Goal: Information Seeking & Learning: Find specific fact

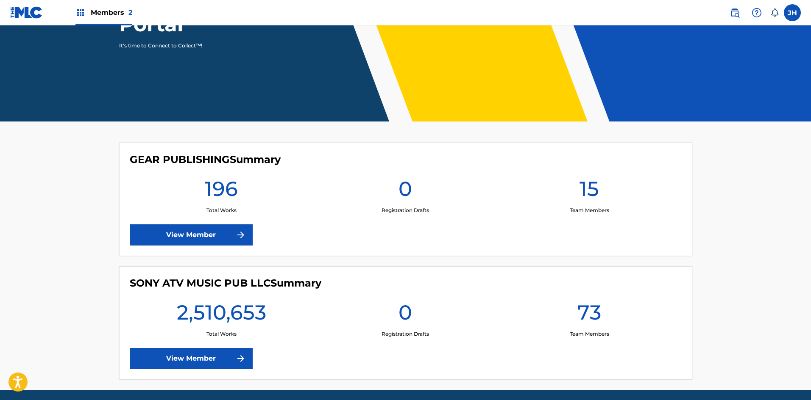
drag, startPoint x: 215, startPoint y: 376, endPoint x: 216, endPoint y: 367, distance: 8.9
click at [215, 374] on div "SONY ATV MUSIC PUB LLC Summary 2,510,653 Total Works 0 Registration Drafts 73 T…" at bounding box center [405, 324] width 573 height 114
click at [216, 364] on link "View Member" at bounding box center [191, 358] width 123 height 21
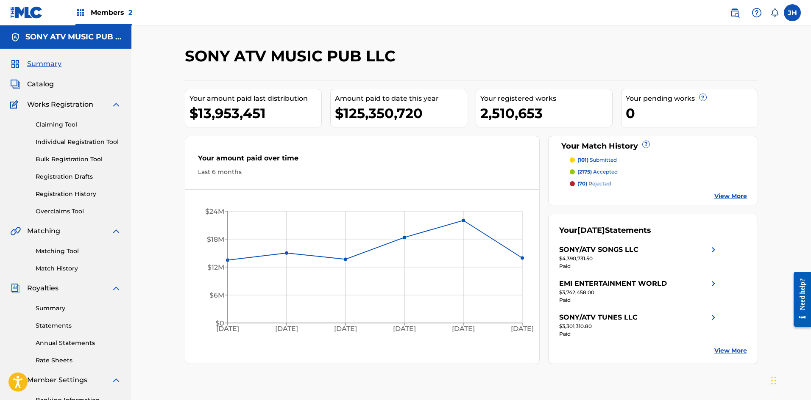
click at [44, 83] on span "Catalog" at bounding box center [40, 84] width 27 height 10
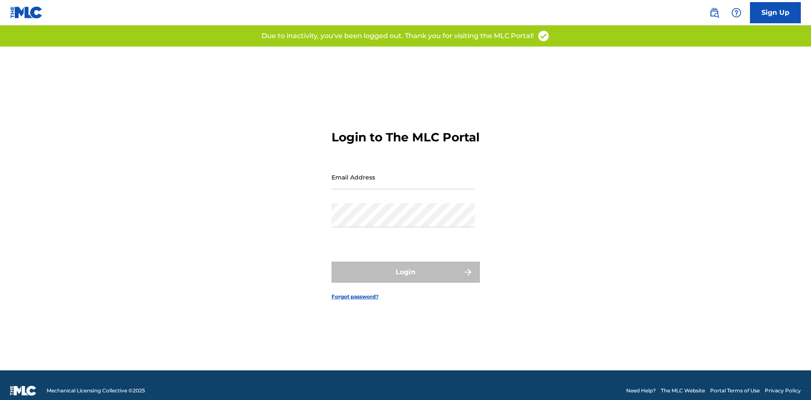
drag, startPoint x: 364, startPoint y: 188, endPoint x: 371, endPoint y: 197, distance: 11.4
click at [364, 188] on input "Email Address" at bounding box center [402, 177] width 143 height 24
type input "josh.heiser@sonymusicpub.com"
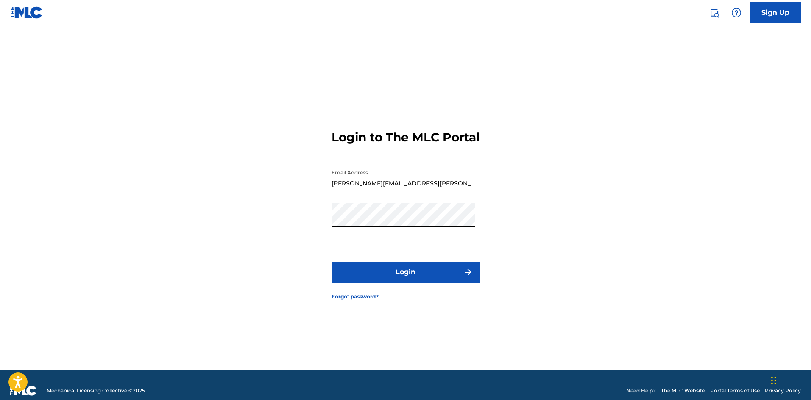
click at [331, 262] on button "Login" at bounding box center [405, 272] width 148 height 21
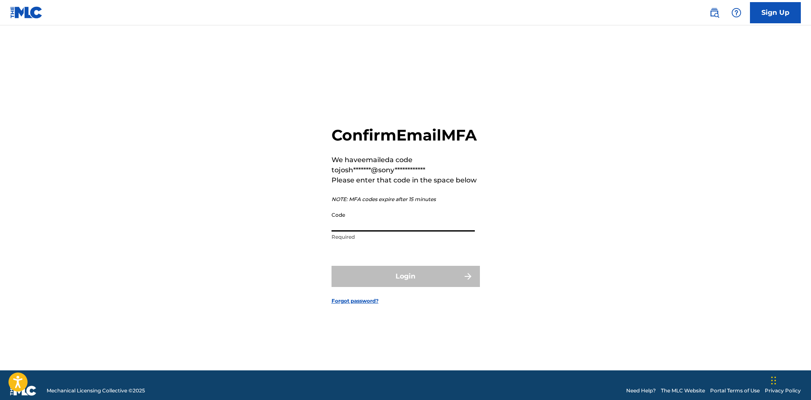
click at [427, 232] on input "Code" at bounding box center [402, 220] width 143 height 24
paste input "780828"
type input "780828"
click at [377, 276] on form "**********" at bounding box center [405, 209] width 148 height 324
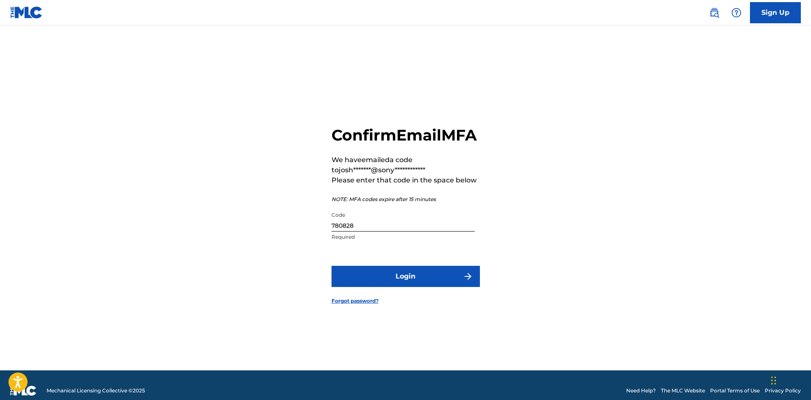
click at [422, 287] on button "Login" at bounding box center [405, 276] width 148 height 21
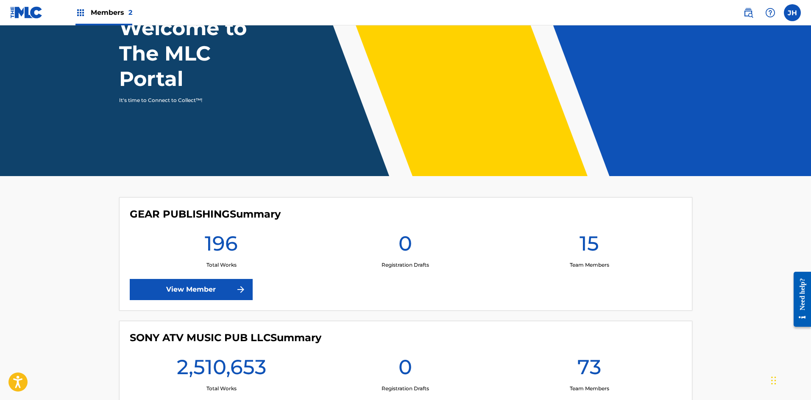
scroll to position [157, 0]
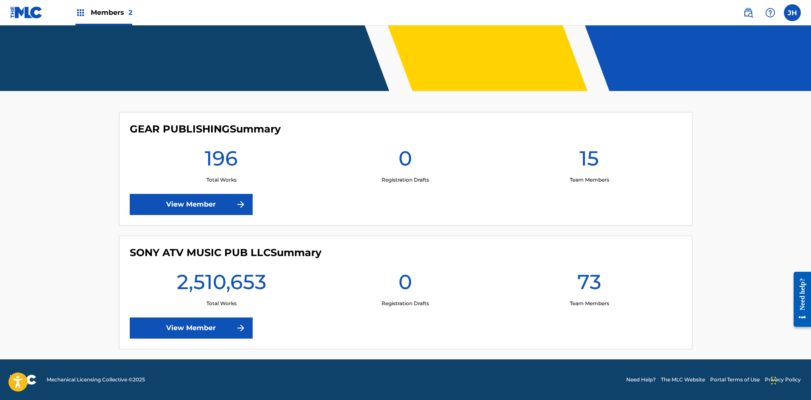
click at [198, 325] on link "View Member" at bounding box center [191, 328] width 123 height 21
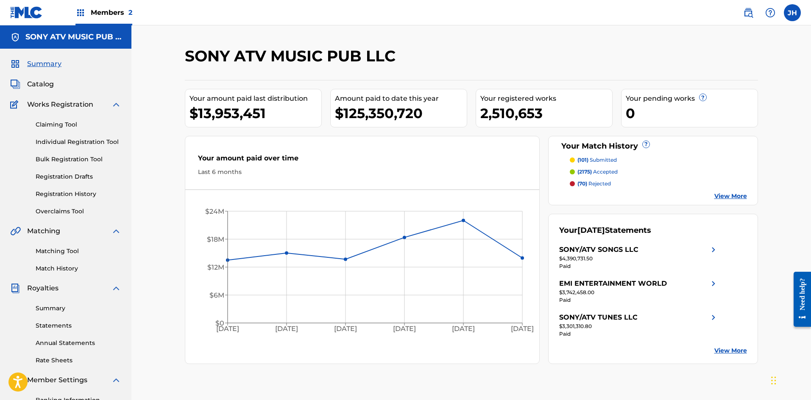
drag, startPoint x: 51, startPoint y: 83, endPoint x: 55, endPoint y: 83, distance: 4.3
click at [51, 84] on span "Catalog" at bounding box center [40, 84] width 27 height 10
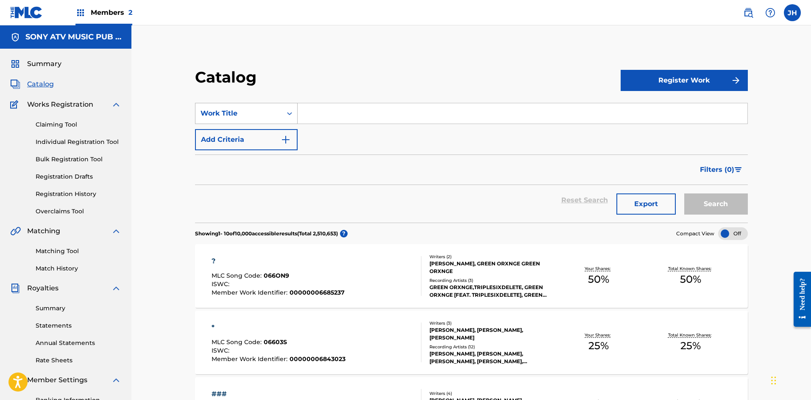
click at [266, 106] on div "Work Title" at bounding box center [238, 114] width 86 height 16
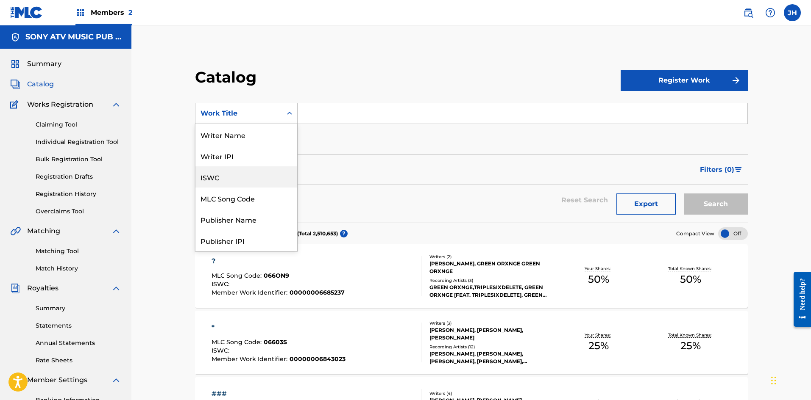
click at [253, 194] on div "MLC Song Code" at bounding box center [246, 198] width 102 height 21
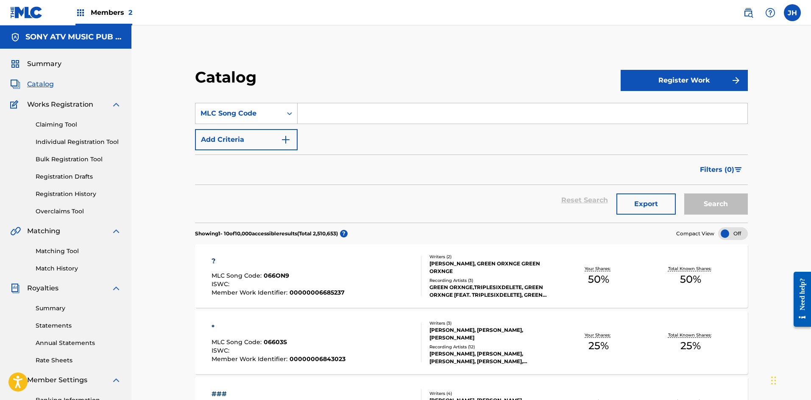
drag, startPoint x: 345, startPoint y: 117, endPoint x: 367, endPoint y: 119, distance: 22.6
click at [345, 117] on input "Search Form" at bounding box center [522, 113] width 450 height 20
paste input "TB46ND"
type input "TB46ND"
click at [729, 207] on button "Search" at bounding box center [716, 204] width 64 height 21
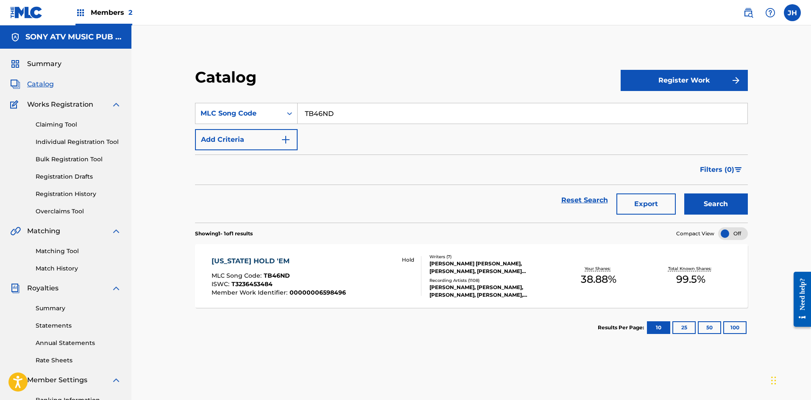
click at [378, 264] on div "TEXAS HOLD 'EM MLC Song Code : TB46ND ISWC : T3236453484 Member Work Identifier…" at bounding box center [316, 276] width 210 height 40
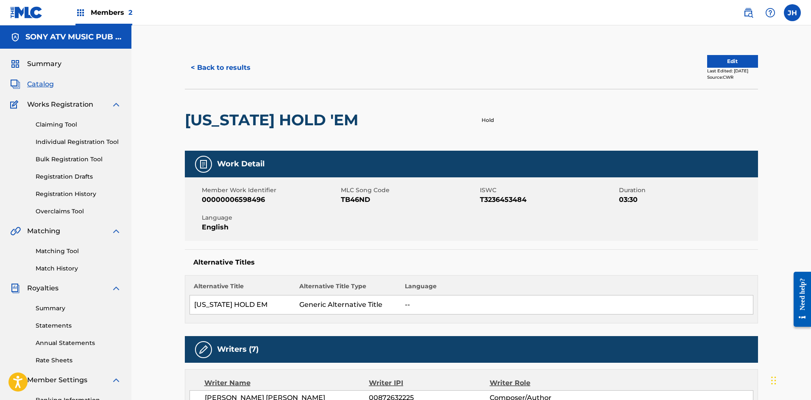
click at [208, 67] on button "< Back to results" at bounding box center [221, 67] width 72 height 21
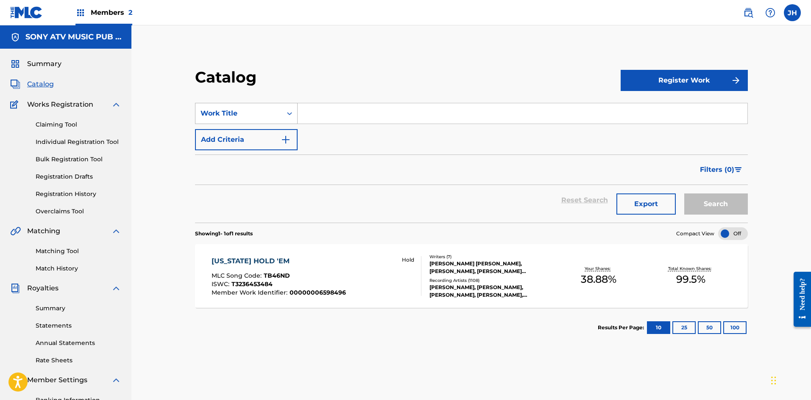
click at [269, 122] on div "Work Title" at bounding box center [246, 113] width 103 height 21
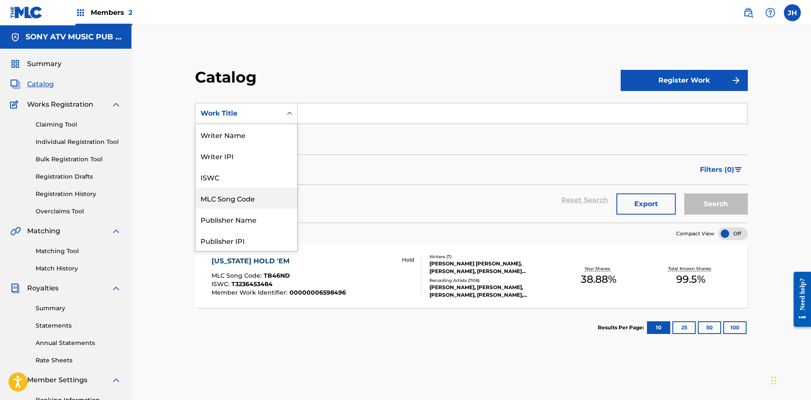
click at [248, 198] on div "MLC Song Code" at bounding box center [246, 198] width 102 height 21
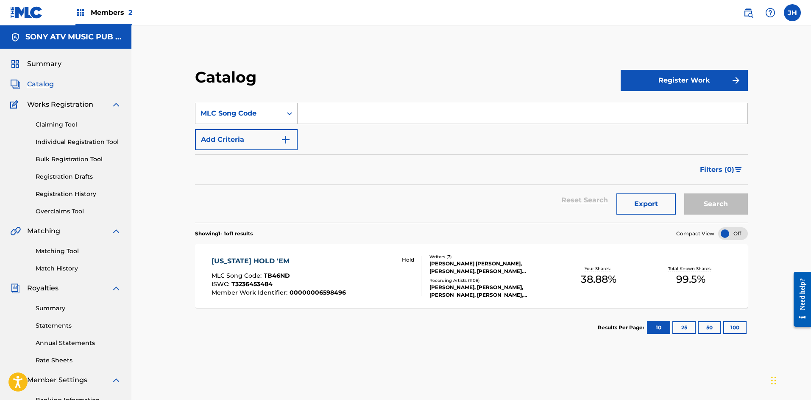
drag, startPoint x: 425, startPoint y: 118, endPoint x: 430, endPoint y: 116, distance: 4.7
click at [425, 117] on input "Search Form" at bounding box center [522, 113] width 450 height 20
paste input "ND31SV"
type input "ND31SV"
click at [697, 203] on button "Search" at bounding box center [716, 204] width 64 height 21
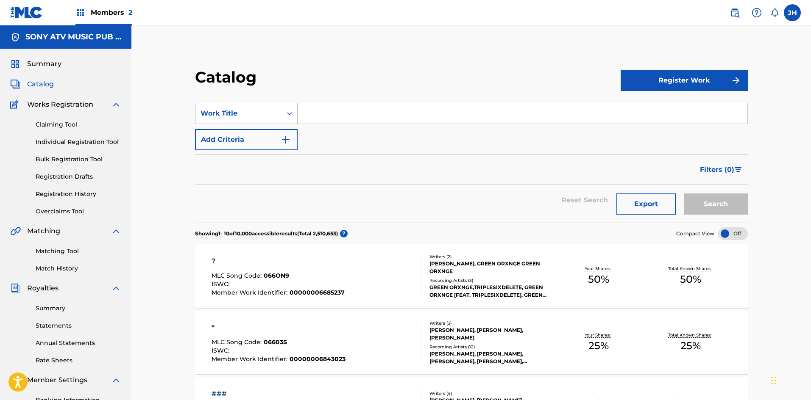
click at [293, 110] on icon "Search Form" at bounding box center [289, 113] width 8 height 8
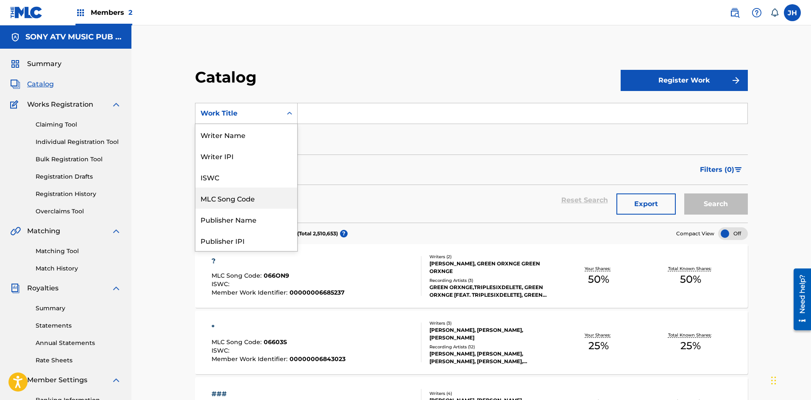
click at [247, 198] on div "MLC Song Code" at bounding box center [246, 198] width 102 height 21
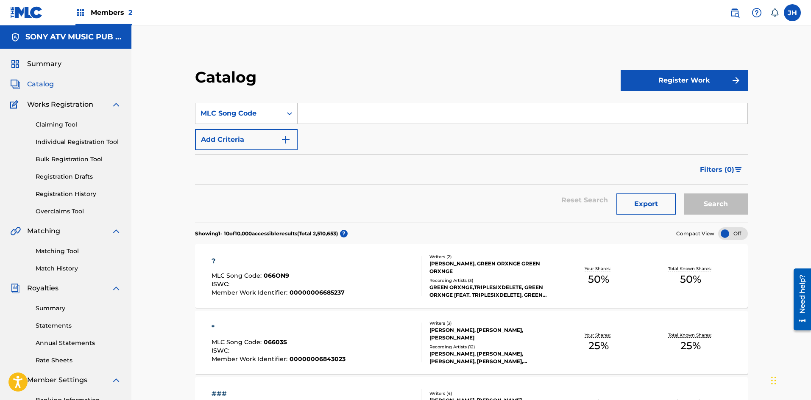
click at [334, 108] on input "Search Form" at bounding box center [522, 113] width 450 height 20
paste input "ND31SV"
type input "ND31SV"
click at [712, 199] on button "Search" at bounding box center [716, 204] width 64 height 21
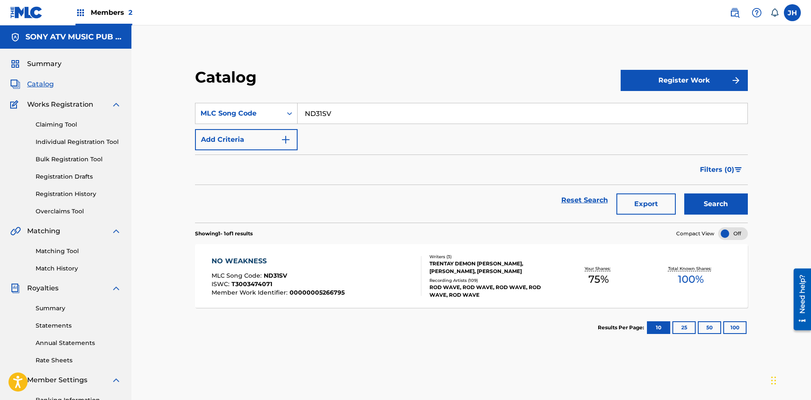
click at [386, 273] on div "NO WEAKNESS MLC Song Code : ND31SV ISWC : T3003474071 Member Work Identifier : …" at bounding box center [316, 276] width 210 height 40
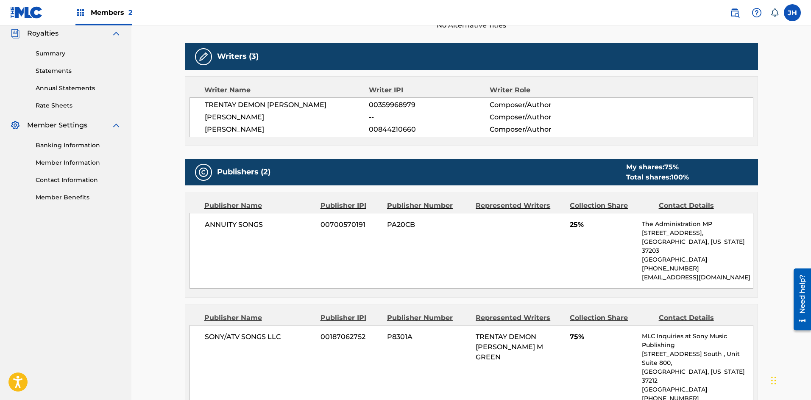
scroll to position [254, 0]
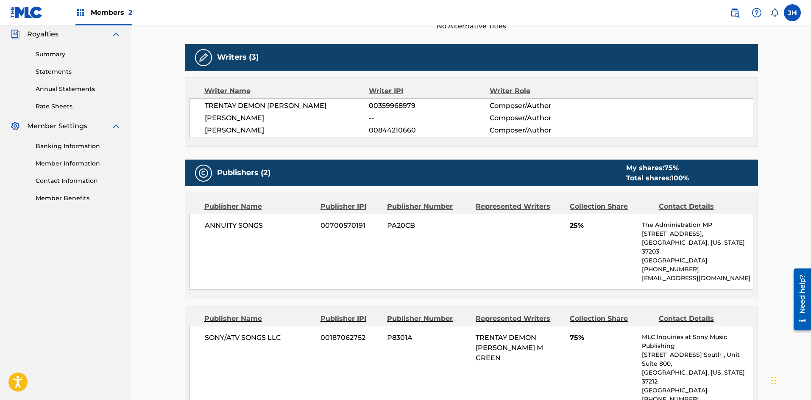
drag, startPoint x: 654, startPoint y: 220, endPoint x: 643, endPoint y: 222, distance: 11.1
click at [653, 220] on div "ANNUITY SONGS 00700570191 PA20CB 25% The Administration MP 700 12th Ave South, …" at bounding box center [471, 252] width 564 height 76
click at [559, 251] on div "ANNUITY SONGS 00700570191 PA20CB 25% The Administration MP 700 12th Ave South, …" at bounding box center [471, 252] width 564 height 76
click at [168, 100] on div "< Back to results Edit Last Edited: December 15, 2024 Source: CWR NO WEAKNESS W…" at bounding box center [470, 275] width 679 height 1008
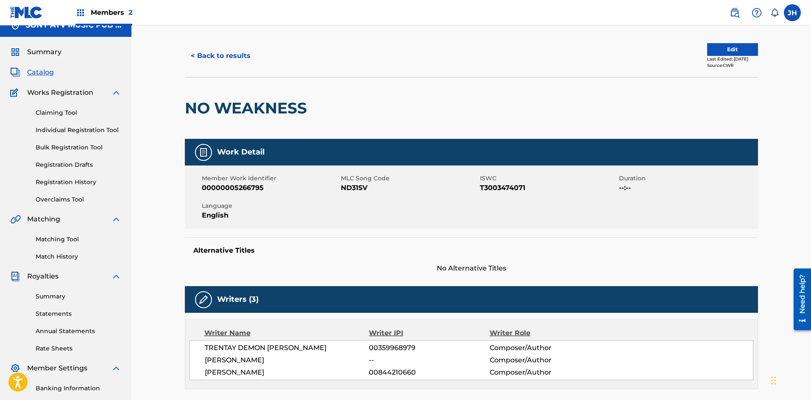
scroll to position [0, 0]
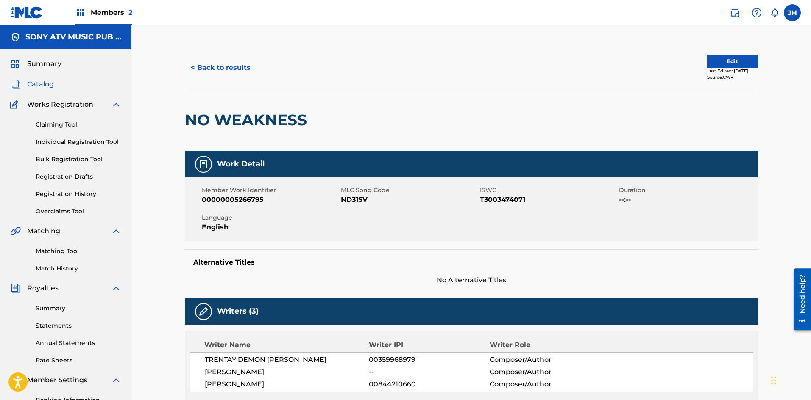
click at [55, 65] on span "Summary" at bounding box center [44, 64] width 34 height 10
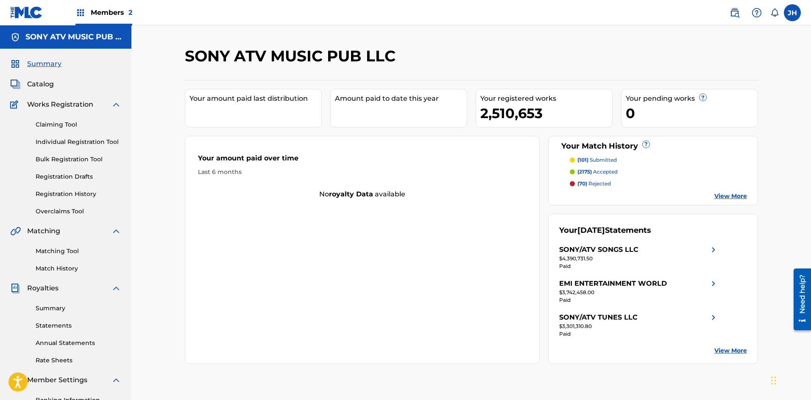
drag, startPoint x: 64, startPoint y: 83, endPoint x: 57, endPoint y: 83, distance: 7.2
click at [59, 83] on div "Catalog" at bounding box center [65, 84] width 111 height 10
click at [39, 86] on span "Catalog" at bounding box center [40, 84] width 27 height 10
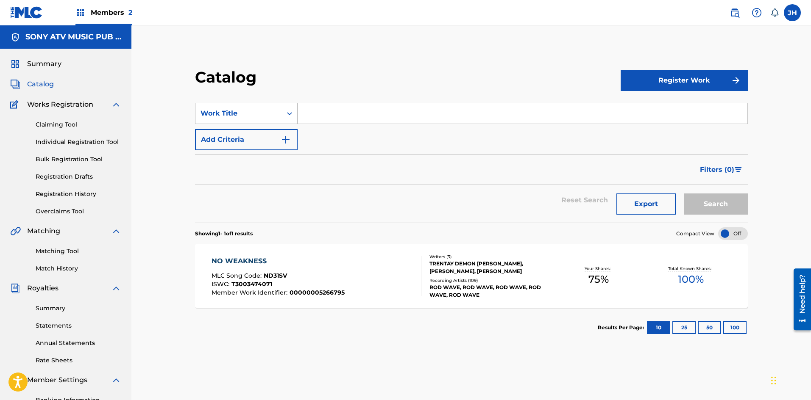
drag, startPoint x: 269, startPoint y: 108, endPoint x: 269, endPoint y: 119, distance: 11.0
click at [269, 107] on div "Work Title" at bounding box center [238, 114] width 86 height 16
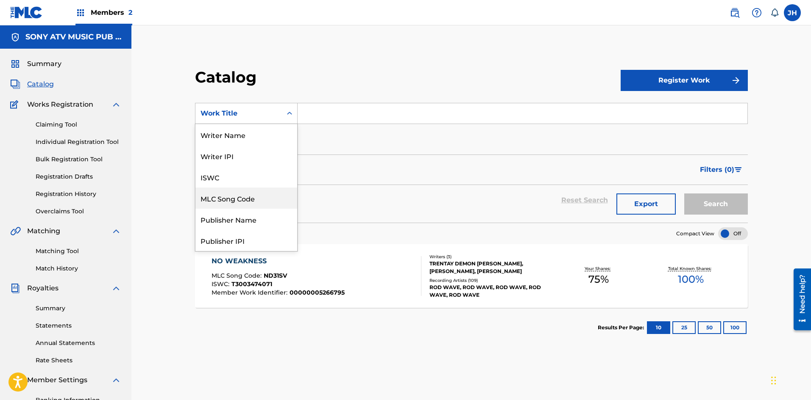
click at [255, 192] on div "MLC Song Code" at bounding box center [246, 198] width 102 height 21
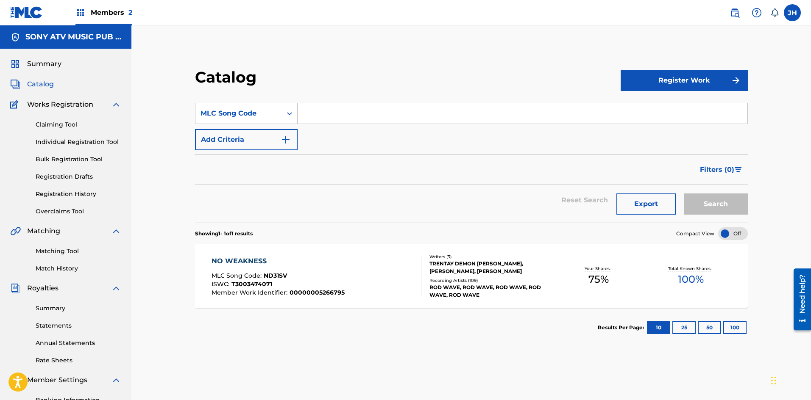
click at [357, 131] on div "SearchWithCriteria60d996cb-d096-45fe-9180-4828abc1a2d9 MLC Song Code Add Criter…" at bounding box center [471, 126] width 553 height 47
click at [360, 118] on input "Search Form" at bounding box center [522, 113] width 450 height 20
paste input "FA6XVV"
type input "FA6XVV"
drag, startPoint x: 734, startPoint y: 213, endPoint x: 729, endPoint y: 208, distance: 6.3
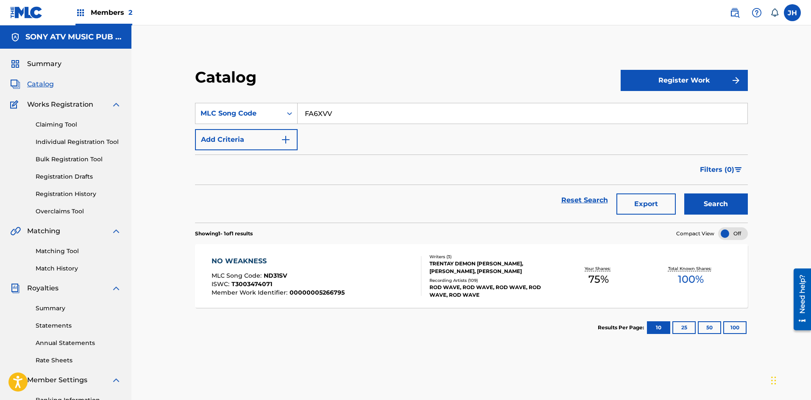
click at [733, 211] on button "Search" at bounding box center [716, 204] width 64 height 21
